Goal: Navigation & Orientation: Find specific page/section

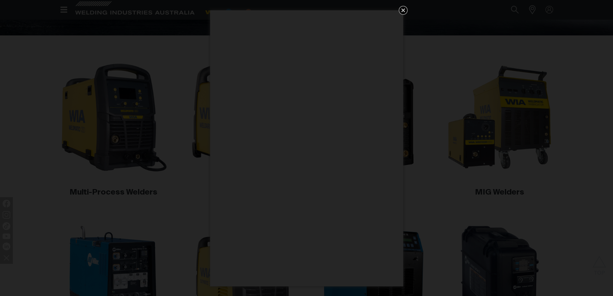
scroll to position [97, 0]
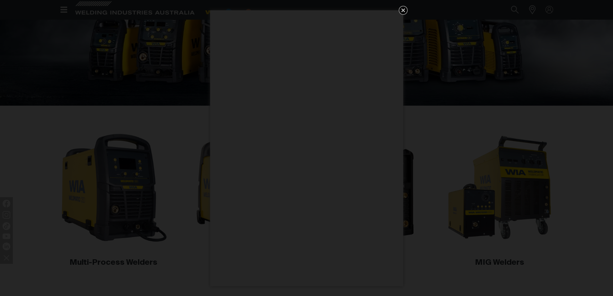
click at [401, 11] on icon "Get 5 WIA Welding Guides Free!" at bounding box center [403, 10] width 4 height 4
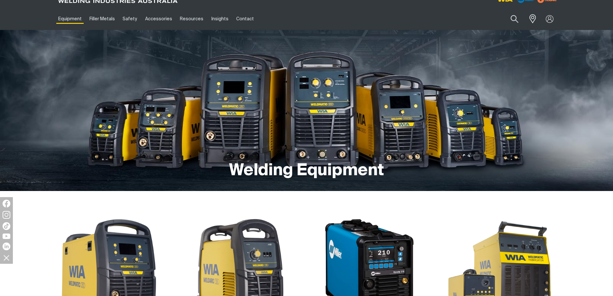
scroll to position [0, 0]
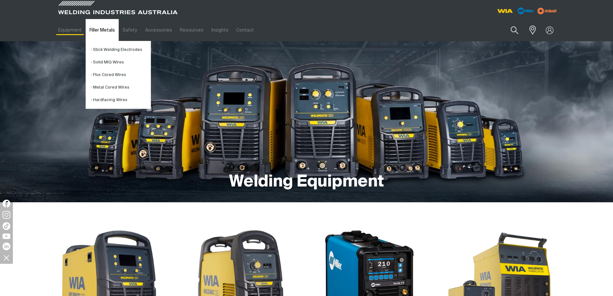
click at [94, 29] on link "Filler Metals" at bounding box center [102, 30] width 33 height 22
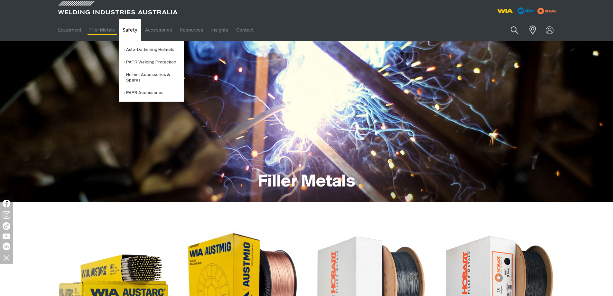
click at [131, 33] on link "Safety" at bounding box center [130, 30] width 22 height 22
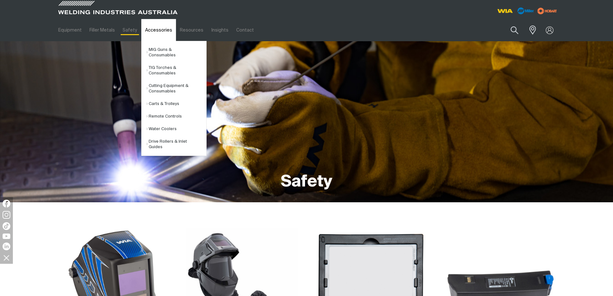
click at [159, 31] on link "Accessories" at bounding box center [158, 30] width 35 height 22
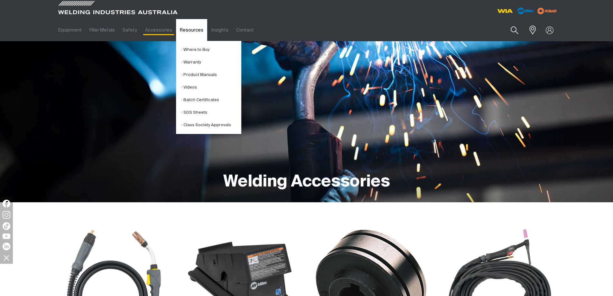
click at [184, 32] on link "Resources" at bounding box center [191, 30] width 31 height 22
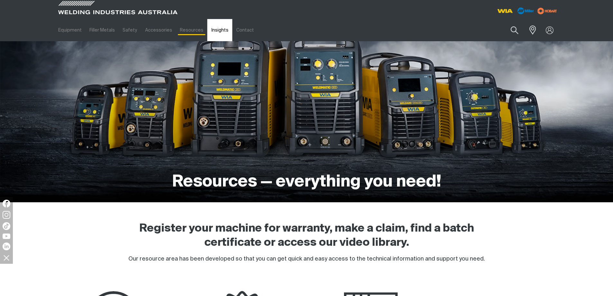
click at [213, 31] on link "Insights" at bounding box center [219, 30] width 25 height 22
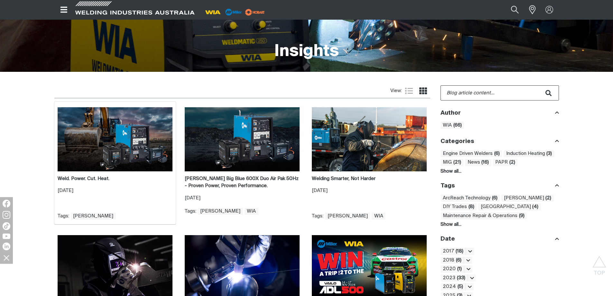
scroll to position [129, 0]
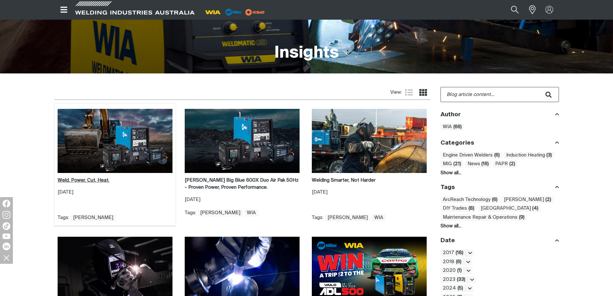
click at [80, 181] on strong "Weld. Power. Cut. Heat." at bounding box center [84, 180] width 52 height 5
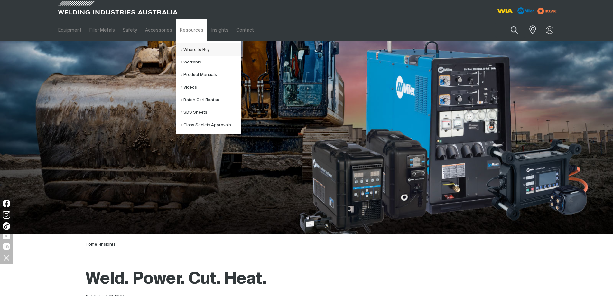
click at [186, 47] on link "Where to Buy" at bounding box center [211, 49] width 60 height 13
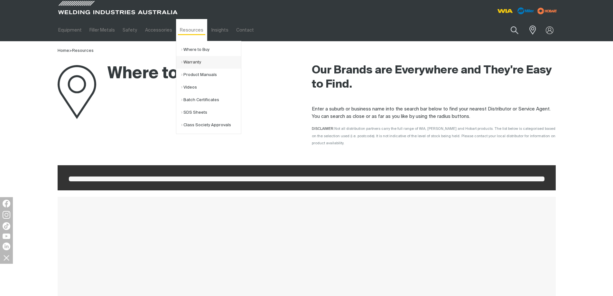
click at [188, 60] on link "Warranty" at bounding box center [211, 62] width 60 height 13
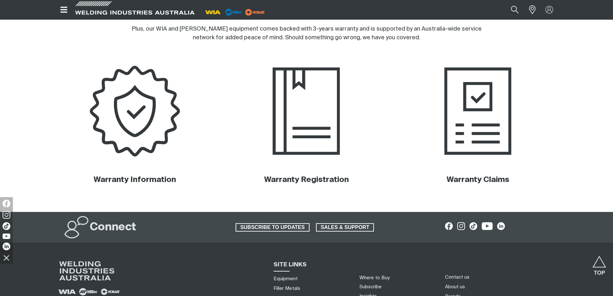
scroll to position [193, 0]
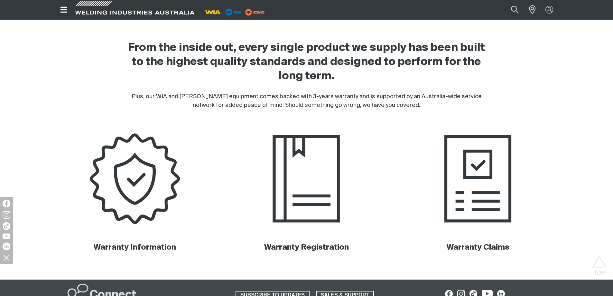
click at [358, 75] on h2 "From the inside out, every single product we supply has been built to the highe…" at bounding box center [306, 62] width 363 height 42
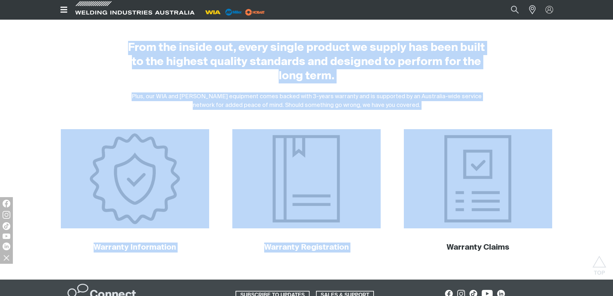
drag, startPoint x: 122, startPoint y: 47, endPoint x: 430, endPoint y: 113, distance: 315.0
click at [430, 113] on div "Warranty Home > Resources From the inside out, every single product we supply h…" at bounding box center [306, 54] width 613 height 412
click at [426, 111] on div "Warranty Home > Resources From the inside out, every single product we supply h…" at bounding box center [306, 54] width 613 height 412
drag, startPoint x: 128, startPoint y: 46, endPoint x: 550, endPoint y: 268, distance: 476.6
click at [550, 268] on main "Warranty Home > Resources From the inside out, every single product we supply h…" at bounding box center [306, 63] width 613 height 431
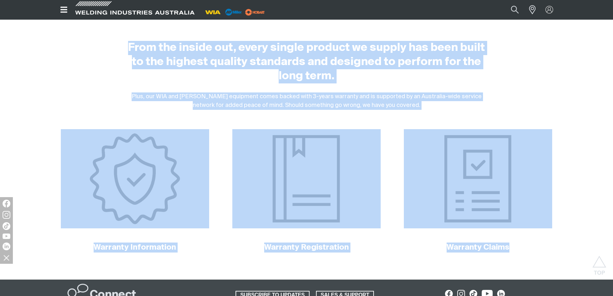
click at [534, 260] on main "Warranty Home > Resources From the inside out, every single product we supply h…" at bounding box center [306, 63] width 613 height 431
drag, startPoint x: 528, startPoint y: 258, endPoint x: 127, endPoint y: 38, distance: 457.3
click at [127, 38] on div "Warranty Home > Resources From the inside out, every single product we supply h…" at bounding box center [306, 54] width 613 height 412
click at [333, 88] on div "From the inside out, every single product we supply has been built to the highe…" at bounding box center [306, 62] width 363 height 61
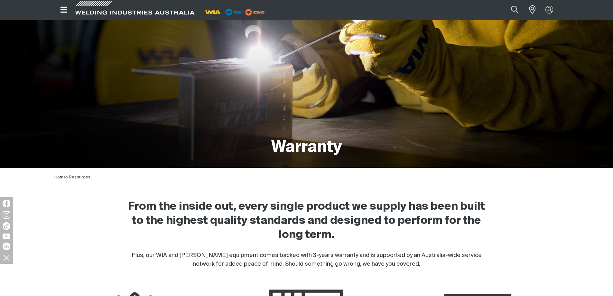
scroll to position [0, 0]
